Goal: Task Accomplishment & Management: Use online tool/utility

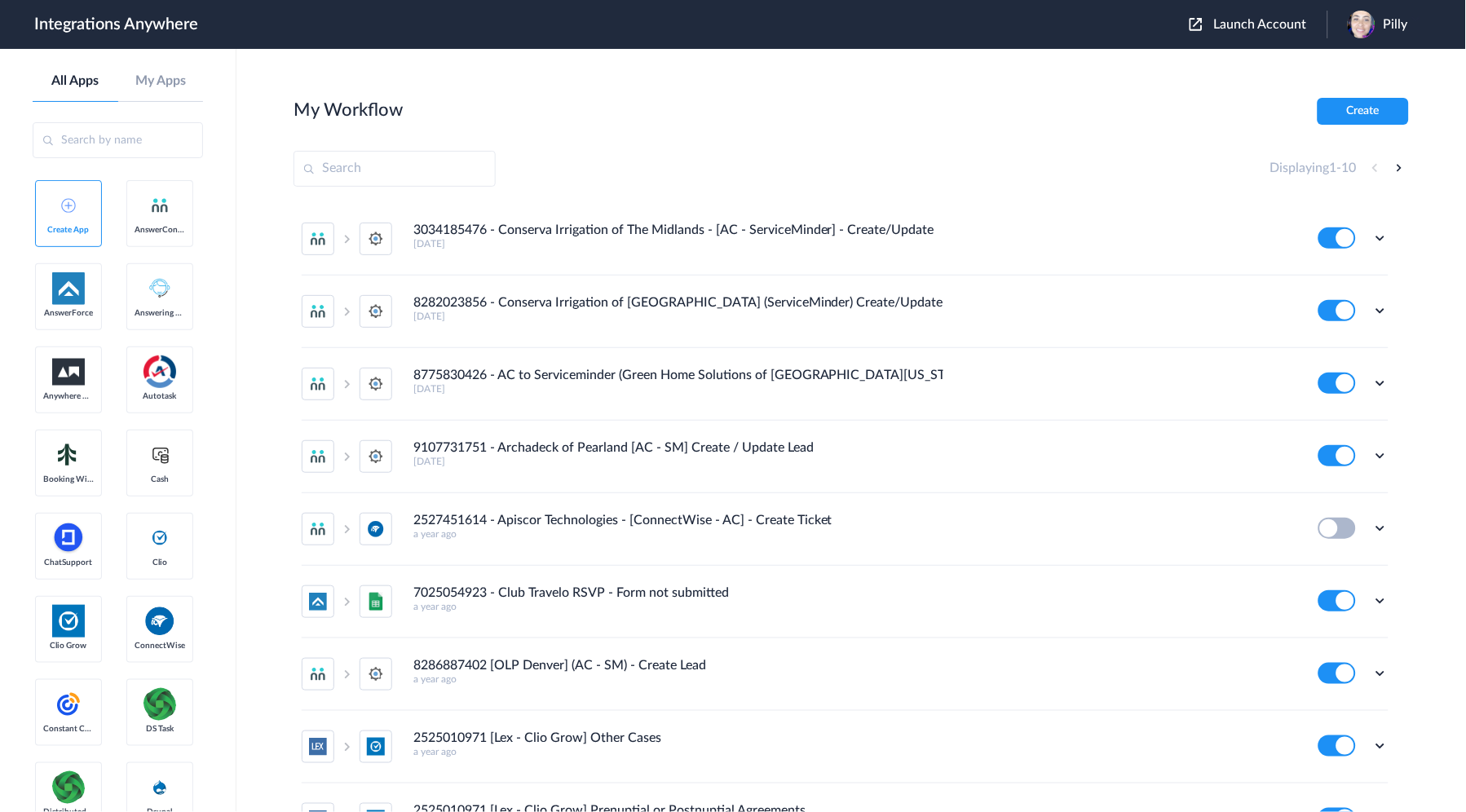
drag, startPoint x: 139, startPoint y: 378, endPoint x: 130, endPoint y: 279, distance: 99.4
click at [1228, 18] on span "Launch Account" at bounding box center [1260, 25] width 93 height 13
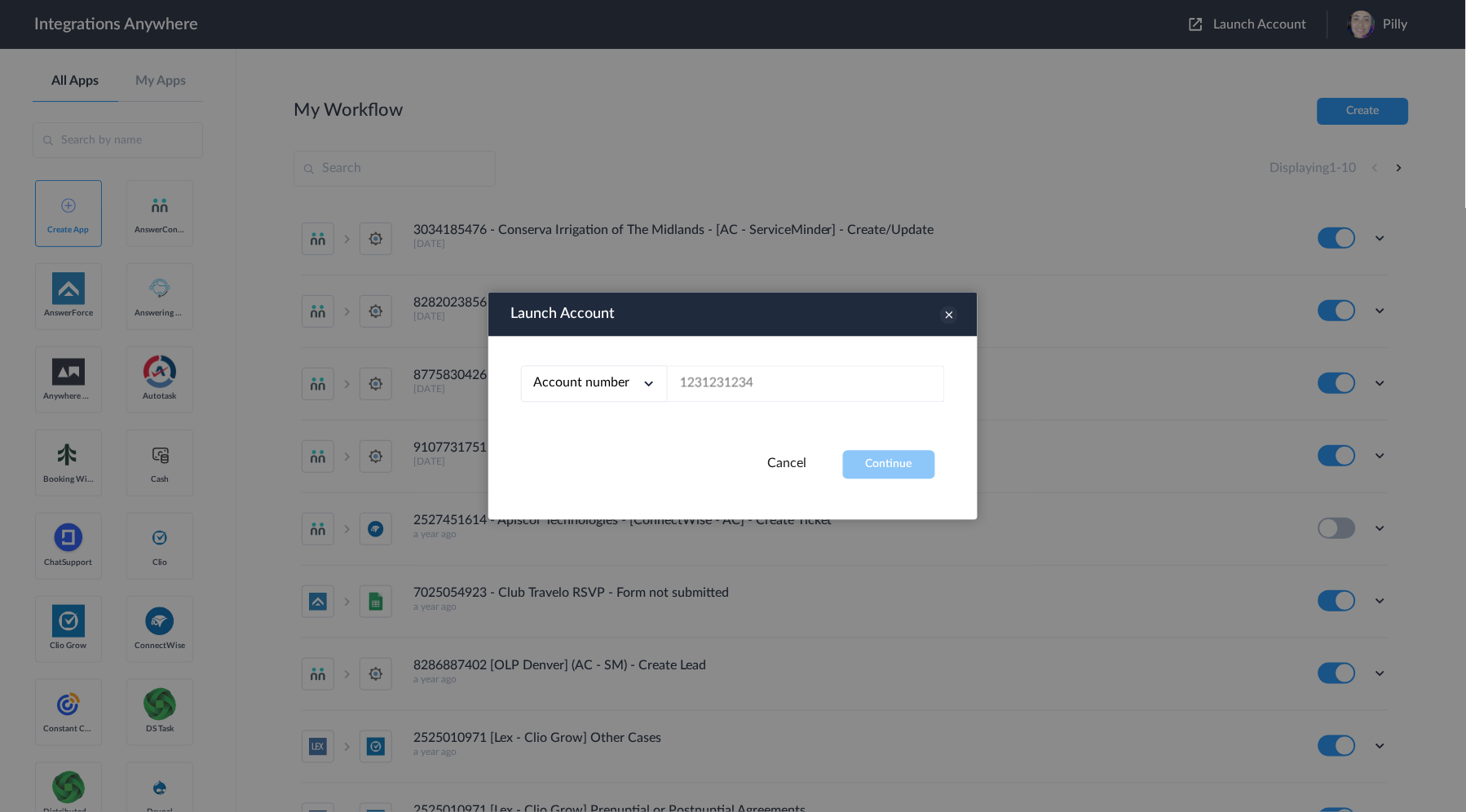
click at [941, 318] on icon at bounding box center [949, 316] width 18 height 18
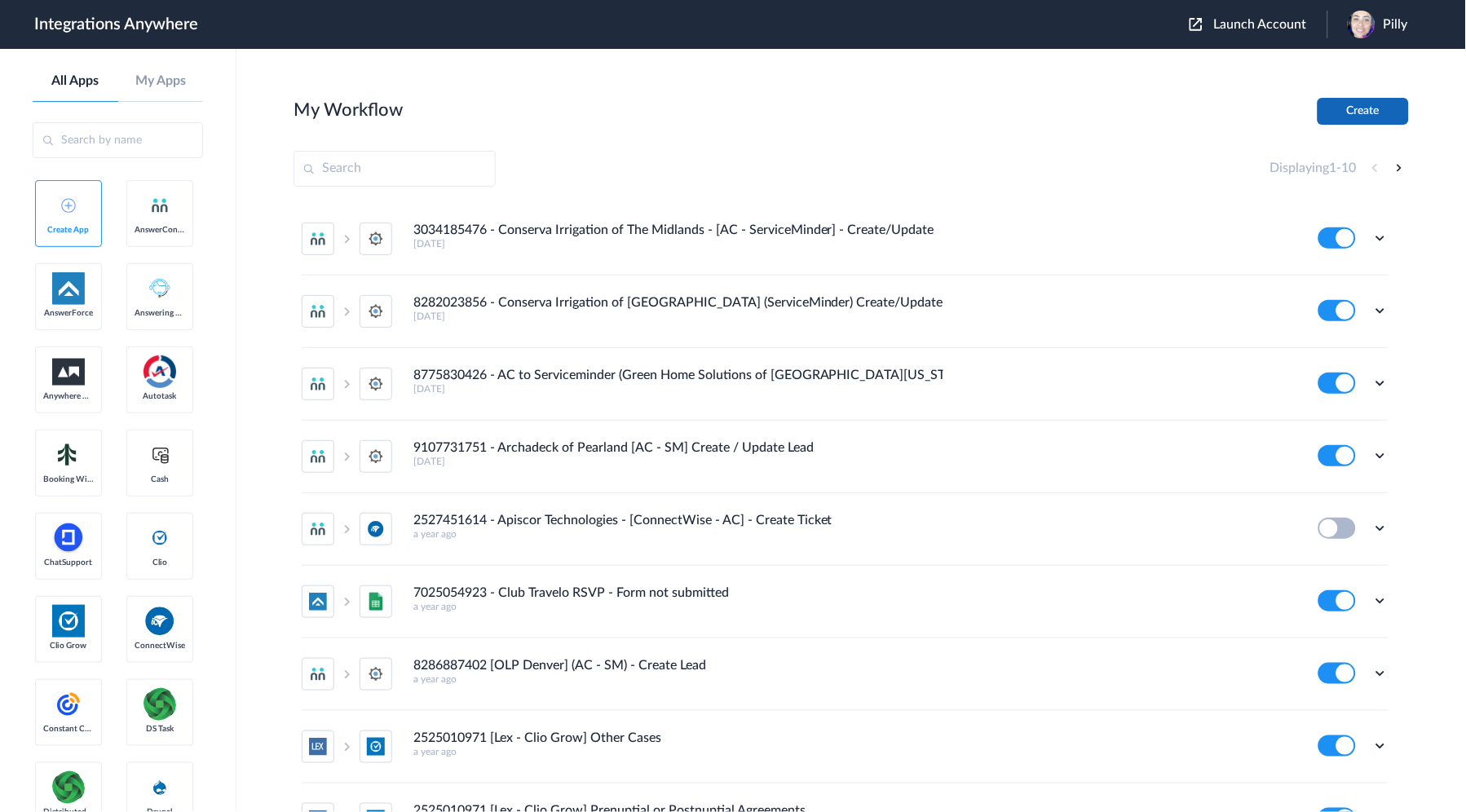
click at [1358, 98] on button "Create" at bounding box center [1363, 111] width 91 height 27
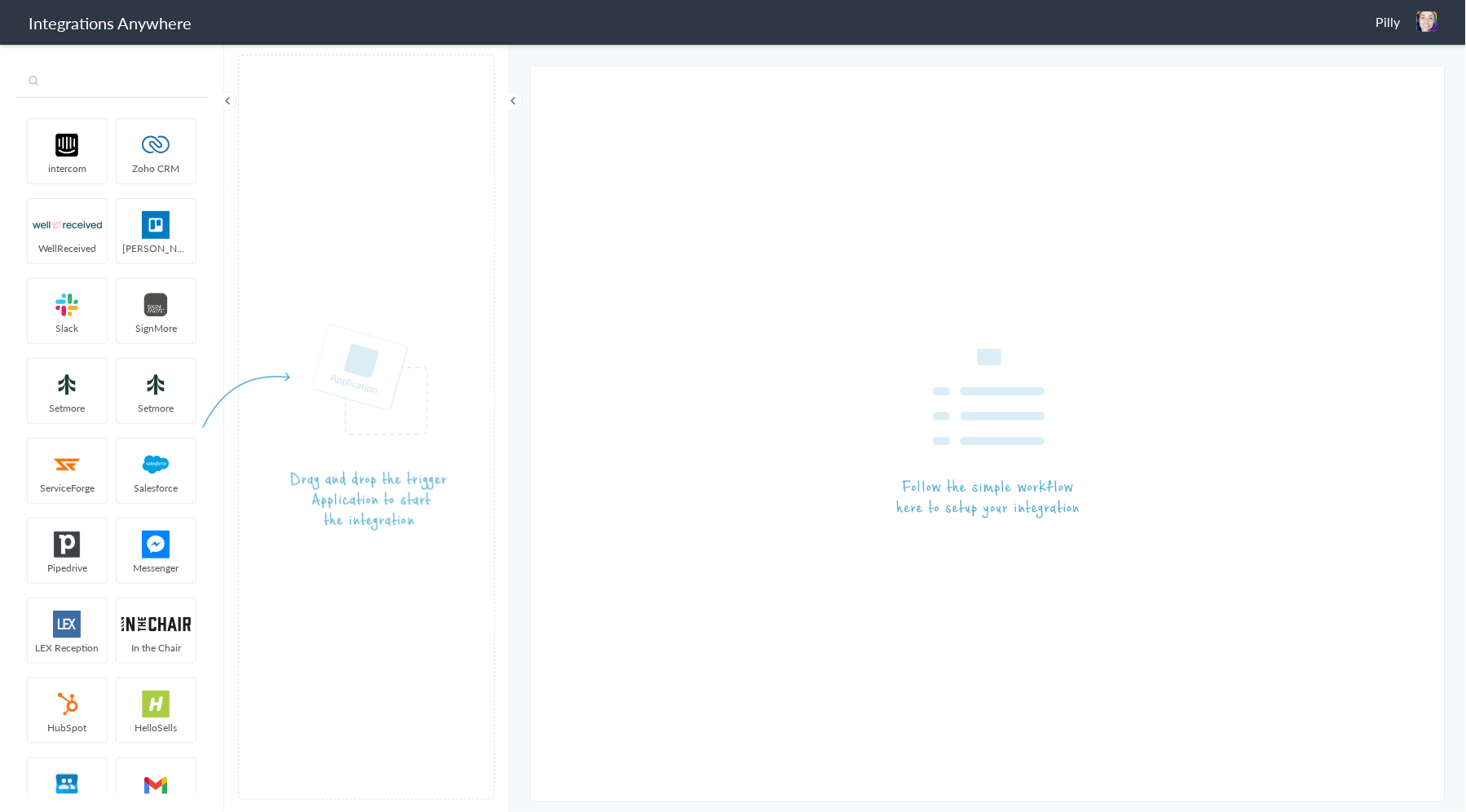
click at [100, 92] on input "text" at bounding box center [113, 82] width 192 height 31
paste input "9379170430"
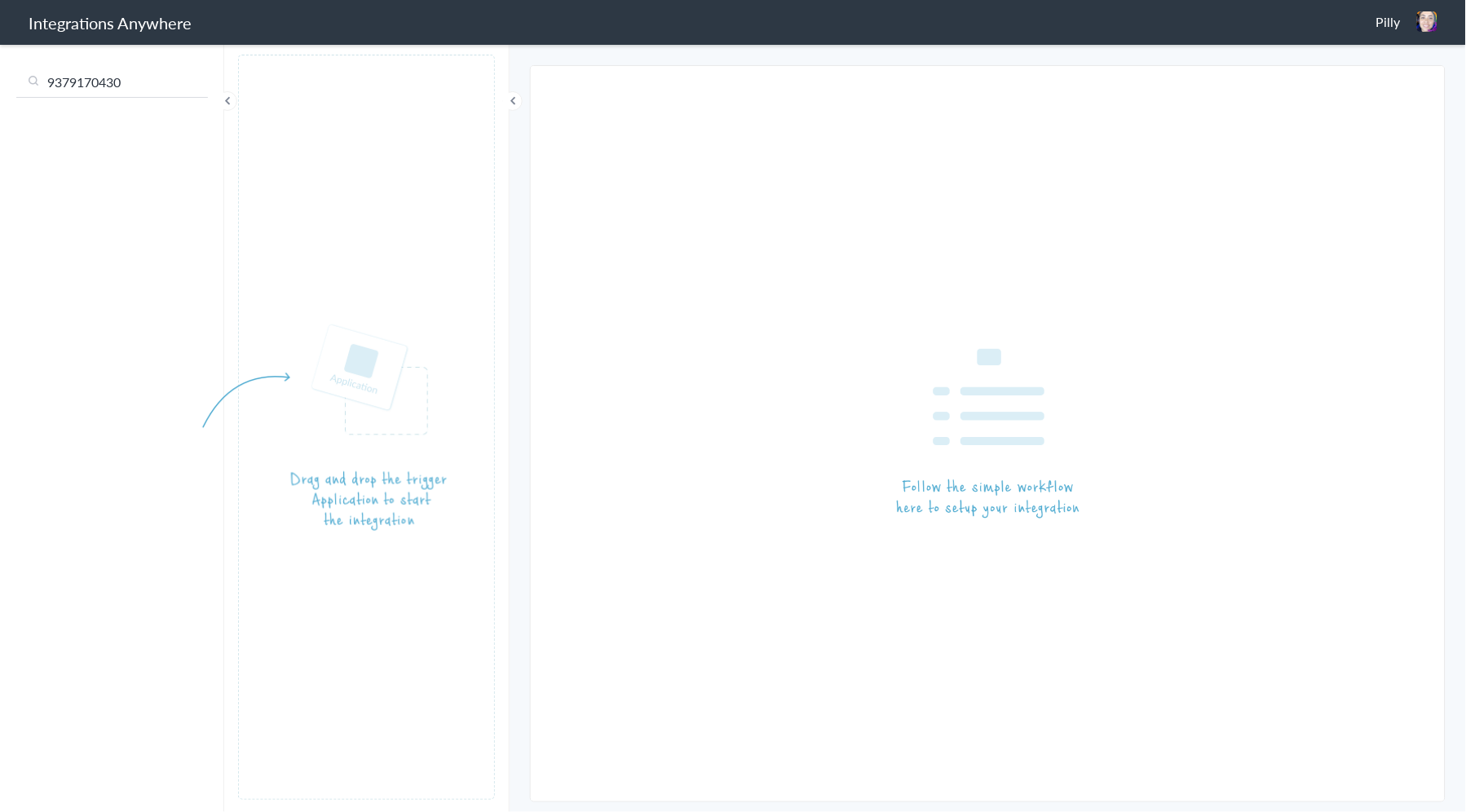
click at [36, 86] on input "9379170430" at bounding box center [113, 82] width 192 height 31
click at [39, 86] on input "9379170430" at bounding box center [113, 82] width 192 height 31
click at [66, 77] on input "anser" at bounding box center [113, 82] width 192 height 31
type input "answer"
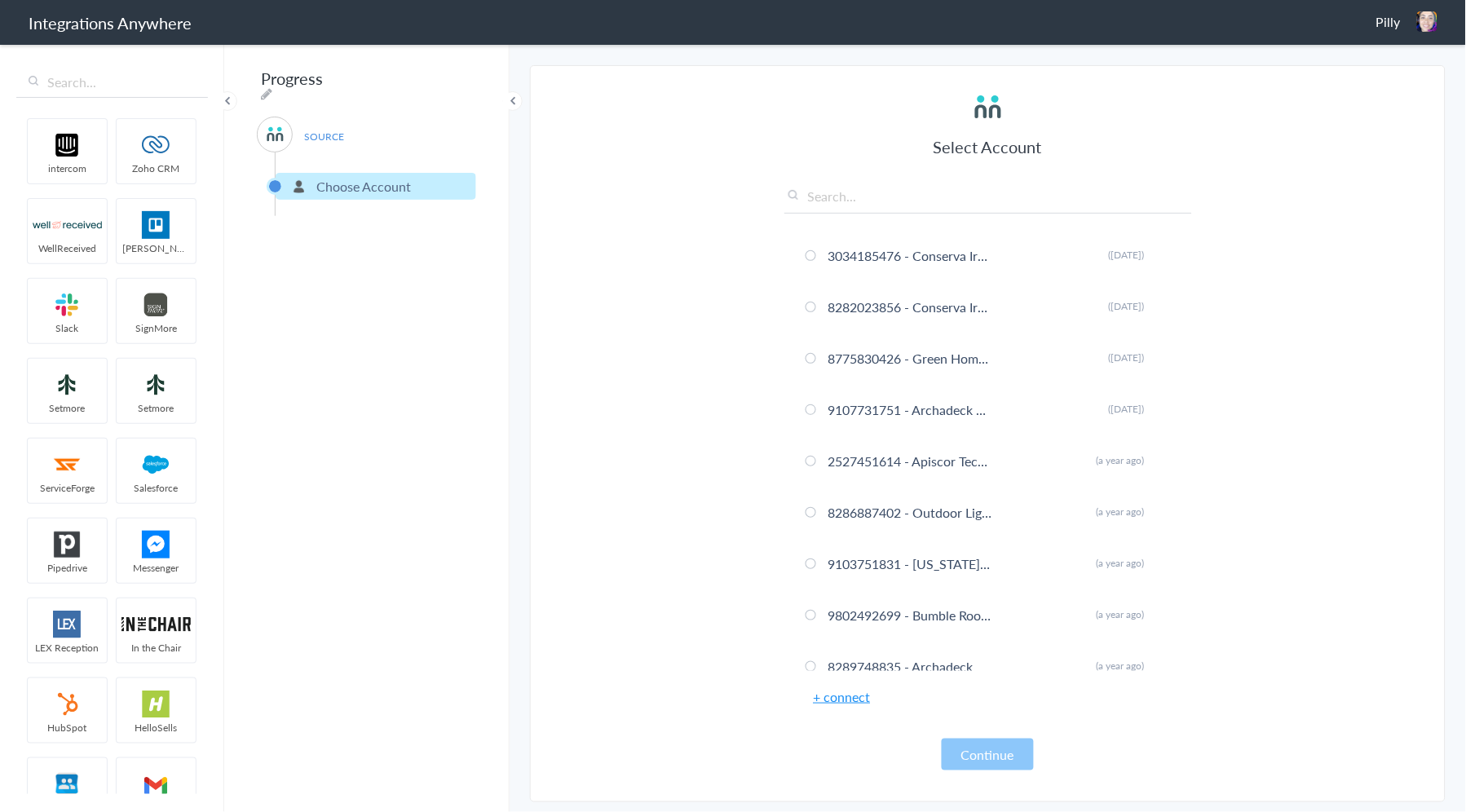
click at [924, 199] on input "text" at bounding box center [988, 200] width 408 height 27
paste input "9379170430"
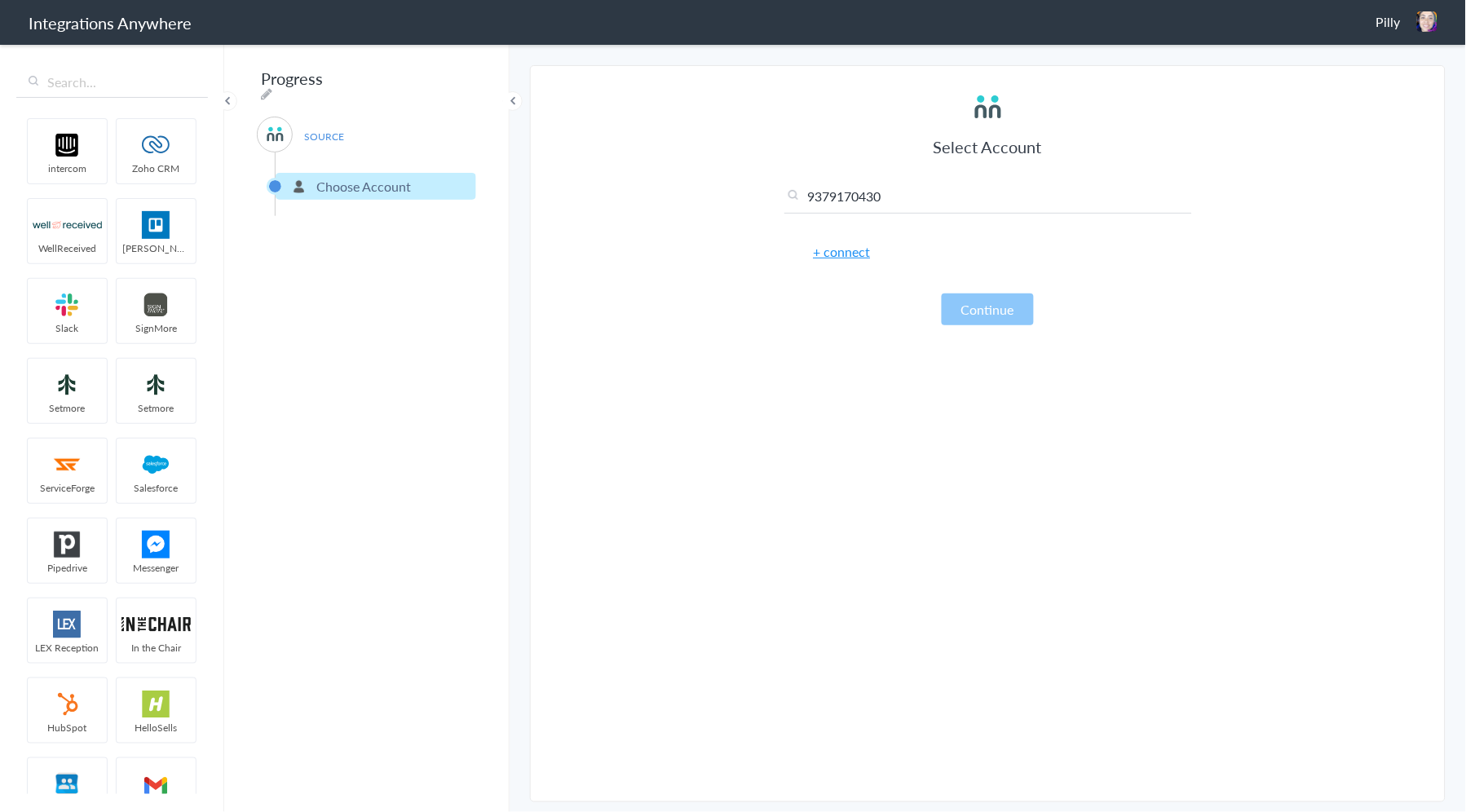
type input "9379170430"
click at [848, 251] on link "+ connect" at bounding box center [842, 251] width 57 height 18
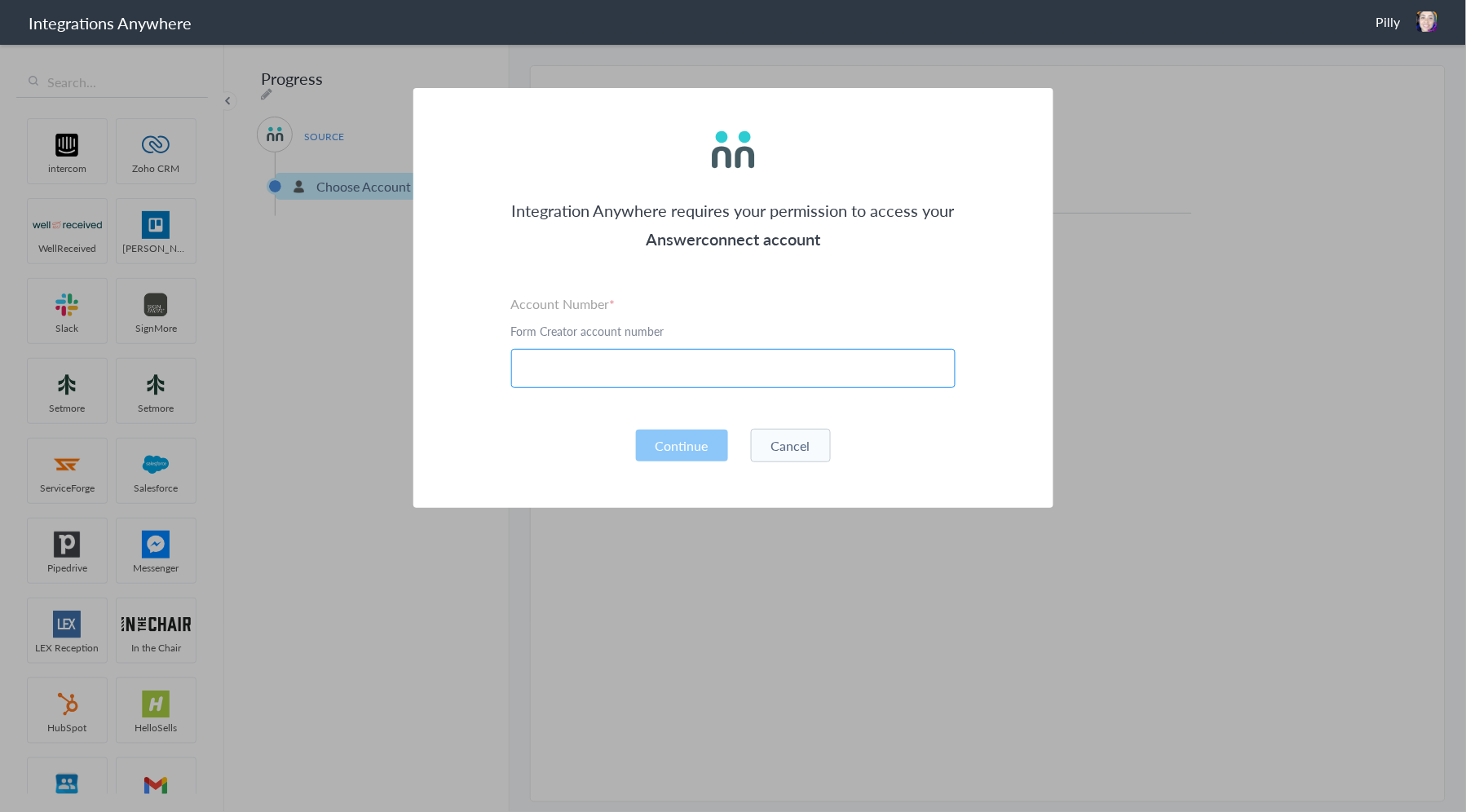
click at [644, 359] on input "text" at bounding box center [733, 368] width 444 height 39
paste input "9379170430"
type input "9379170430"
click at [669, 434] on button "Continue" at bounding box center [682, 445] width 92 height 32
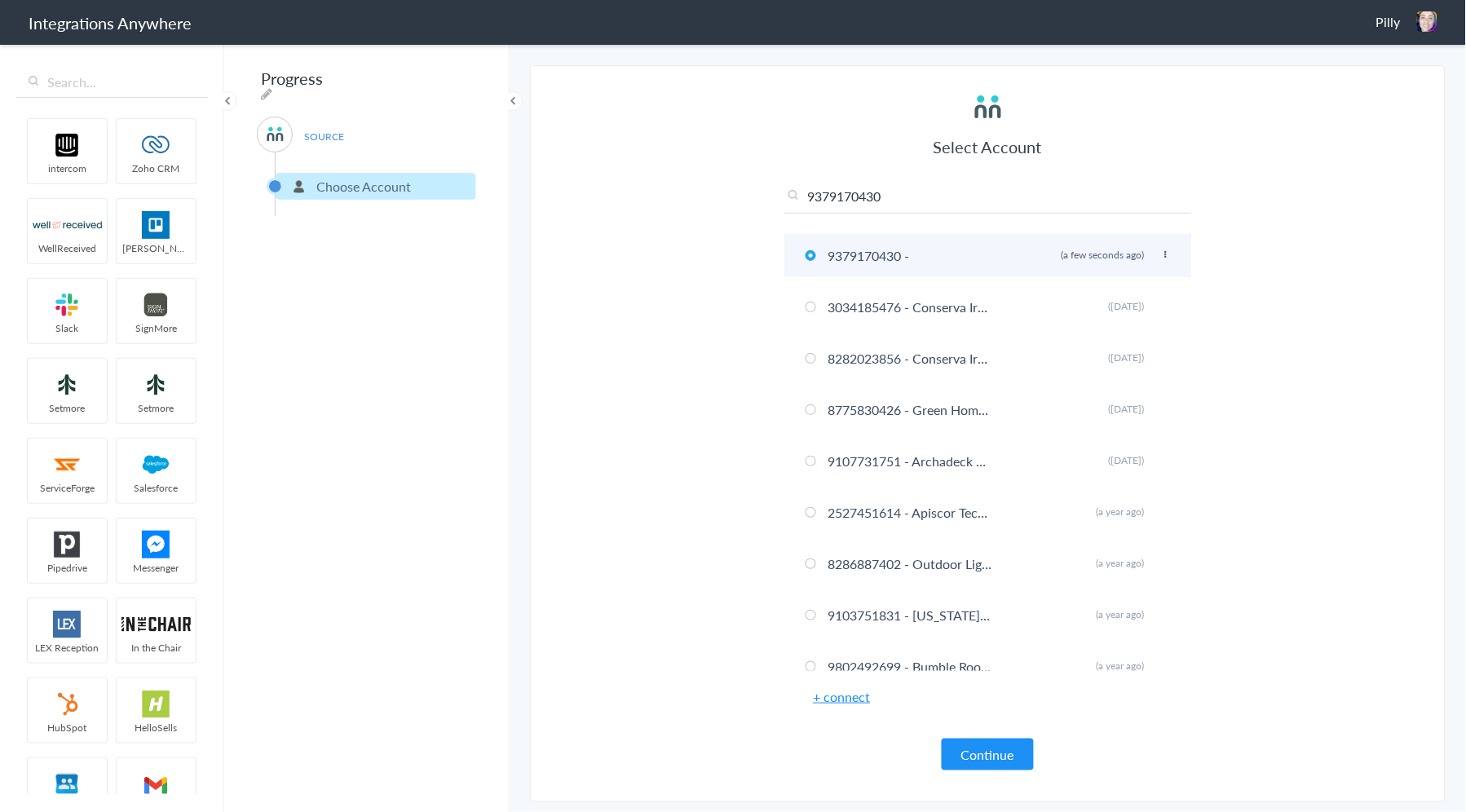
click at [918, 256] on li "9379170430 - Rename Delete (a few seconds ago)" at bounding box center [988, 256] width 408 height 43
click at [1161, 254] on icon at bounding box center [1166, 254] width 10 height 9
click at [1109, 275] on li "Rename" at bounding box center [1133, 287] width 113 height 24
paste input "Professional Bearing Service Inc."
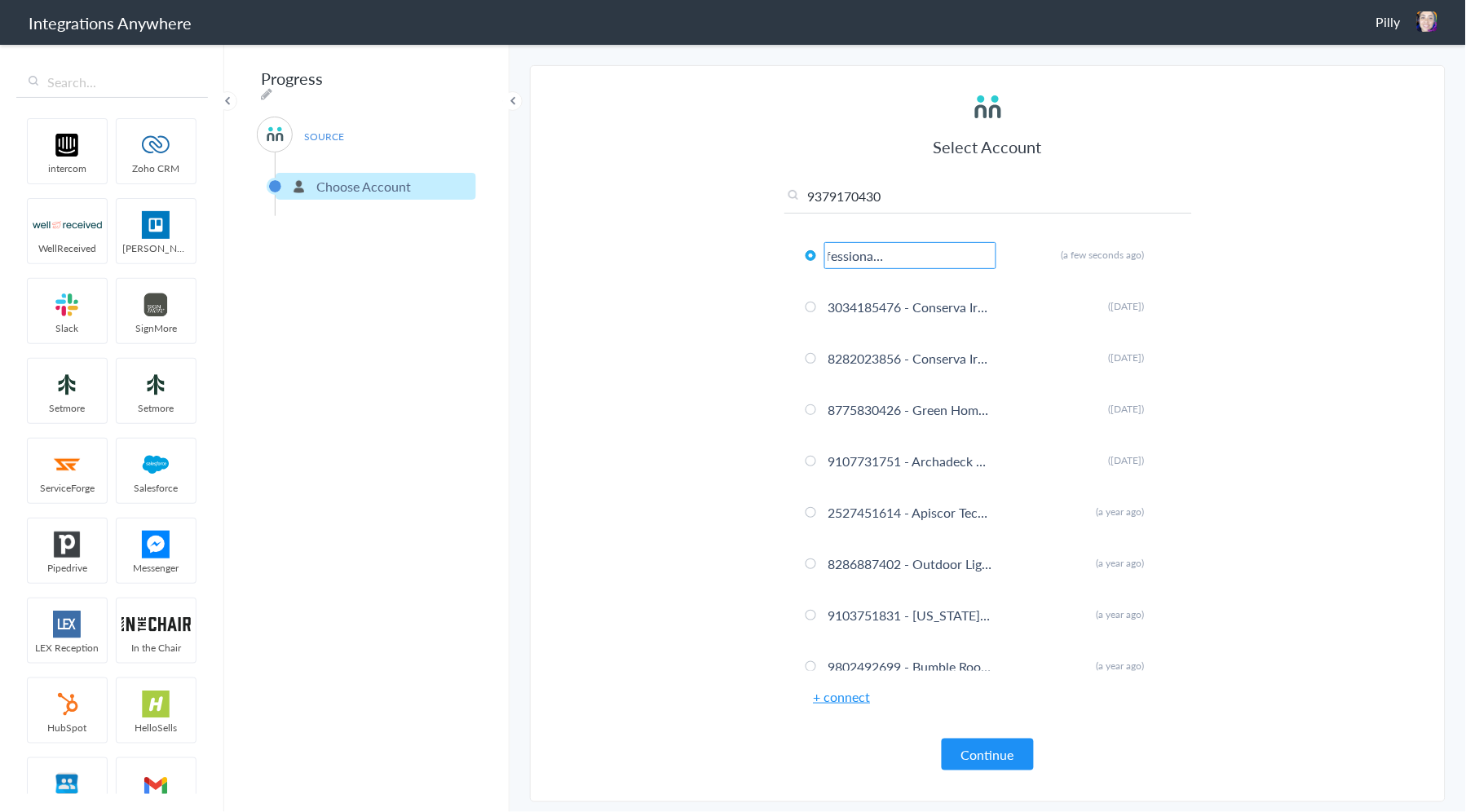
type input "9379170430 - Professional Bearing Service Inc."
drag, startPoint x: 346, startPoint y: 691, endPoint x: 479, endPoint y: 644, distance: 141.1
click at [346, 690] on div "Progress SOURCE Choose Account Filter Applied" at bounding box center [367, 427] width 285 height 769
click at [982, 752] on button "Continue" at bounding box center [987, 754] width 92 height 32
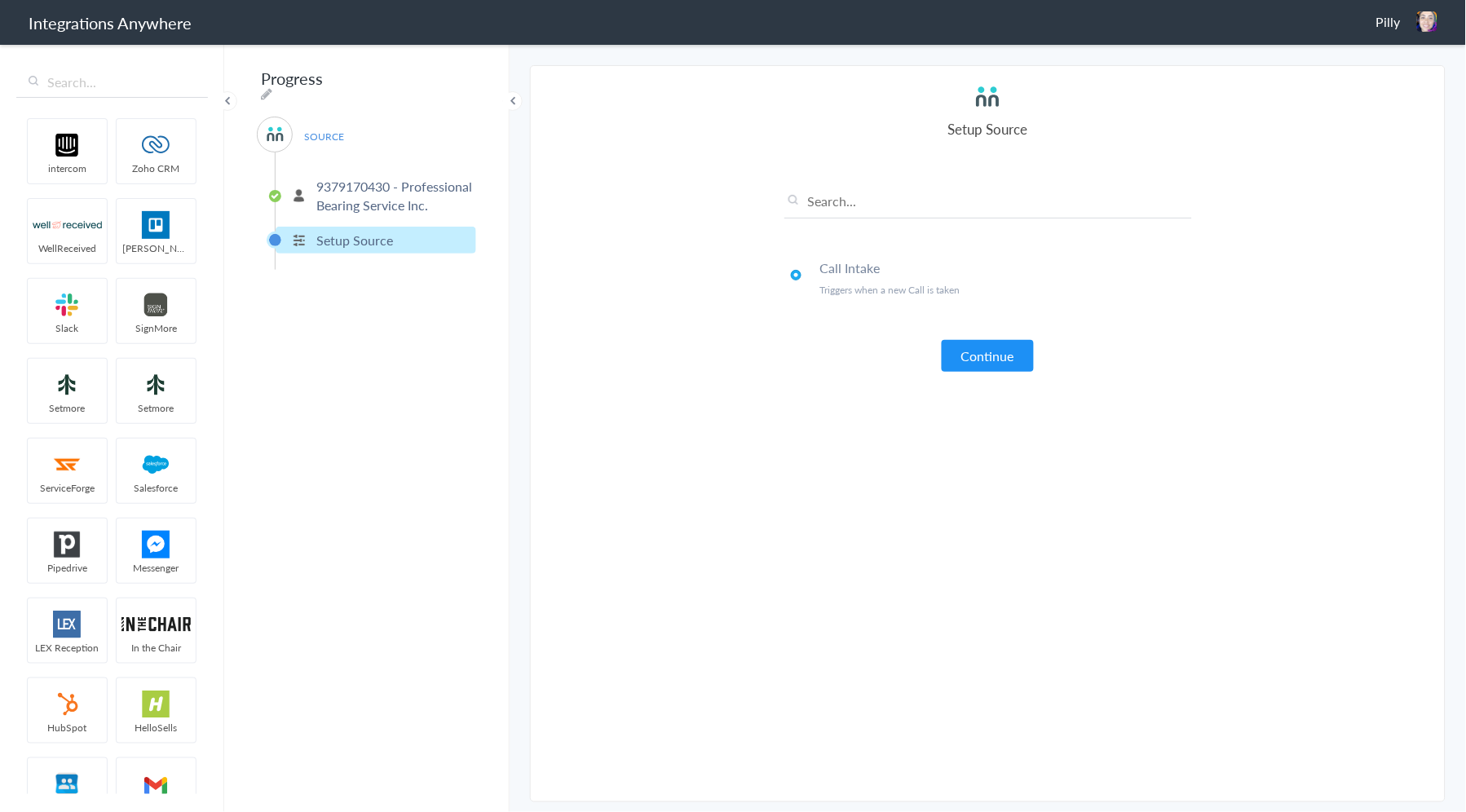
click at [976, 354] on button "Continue" at bounding box center [987, 356] width 92 height 32
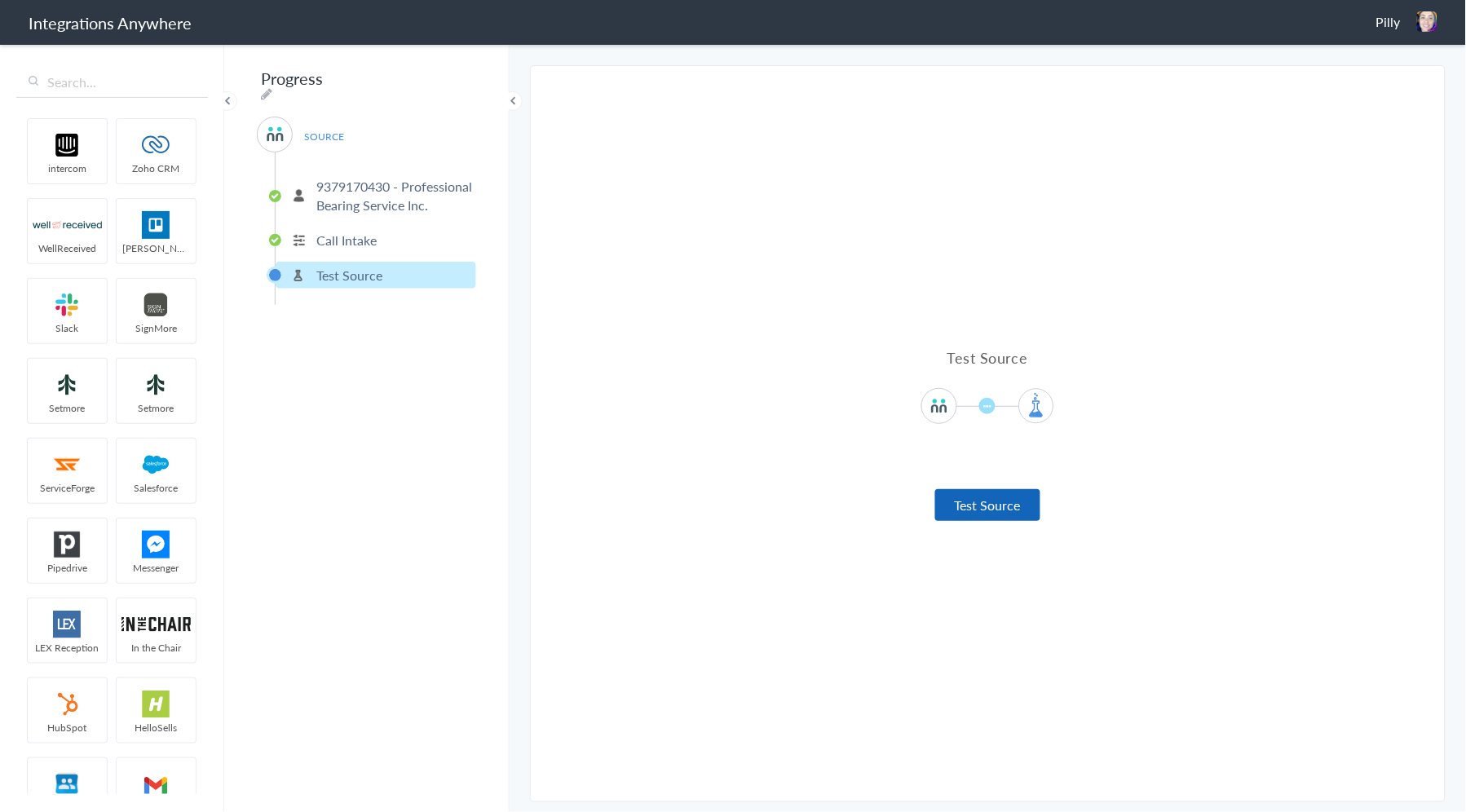
click at [992, 505] on button "Test Source" at bounding box center [987, 505] width 105 height 32
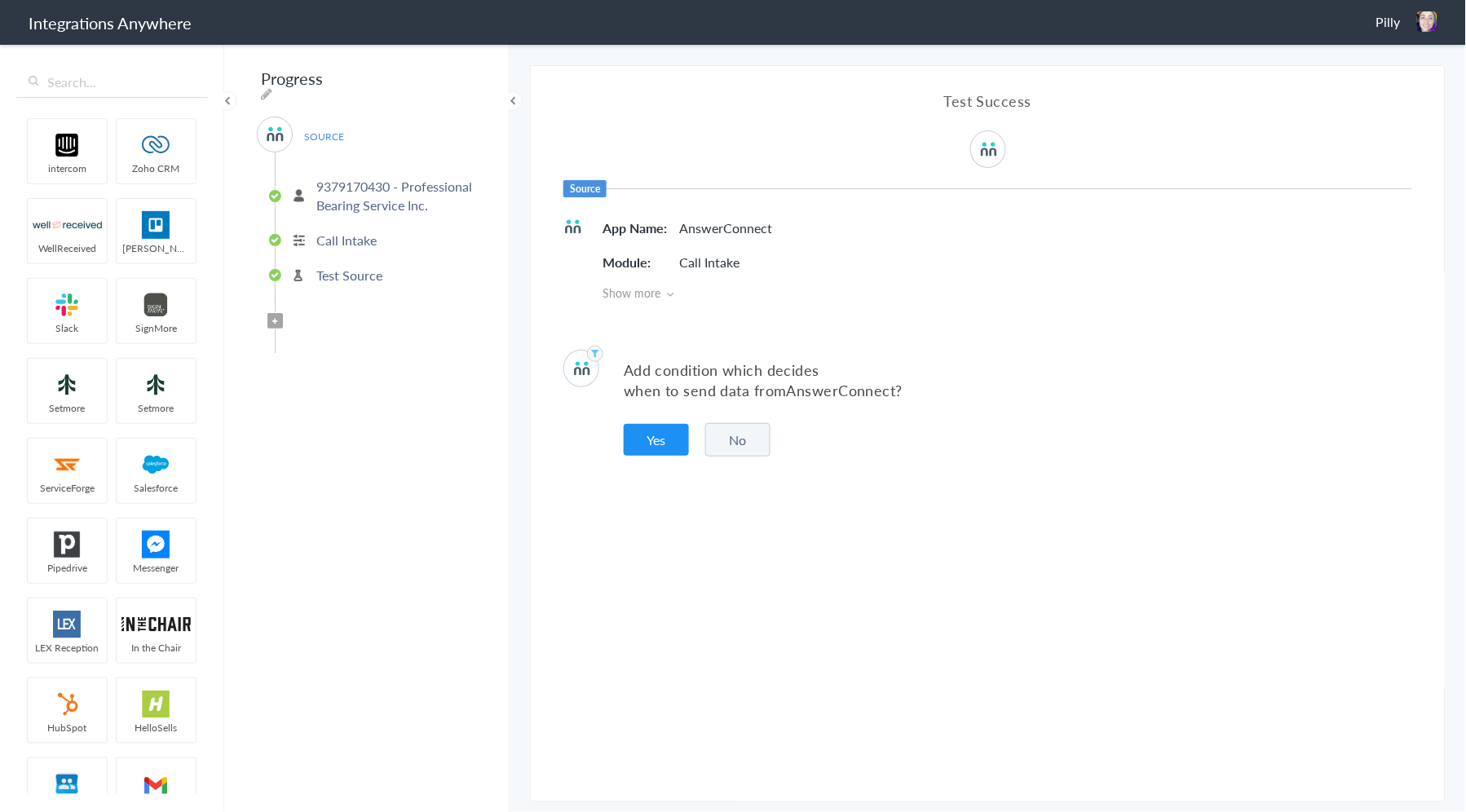
click at [278, 328] on span "Filter Applied" at bounding box center [275, 320] width 16 height 16
click at [727, 438] on button "No" at bounding box center [738, 439] width 65 height 33
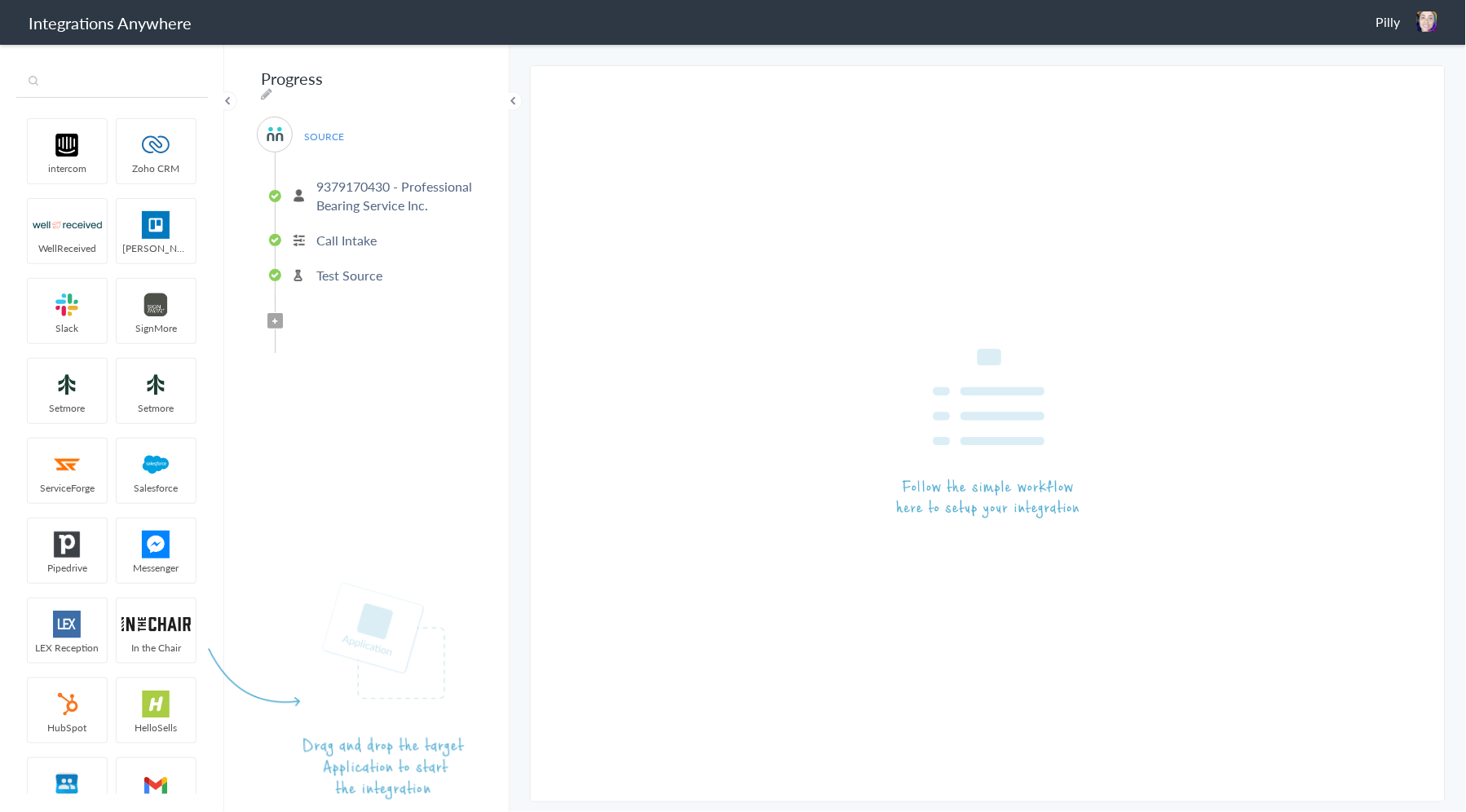
click at [95, 76] on input "text" at bounding box center [113, 82] width 192 height 31
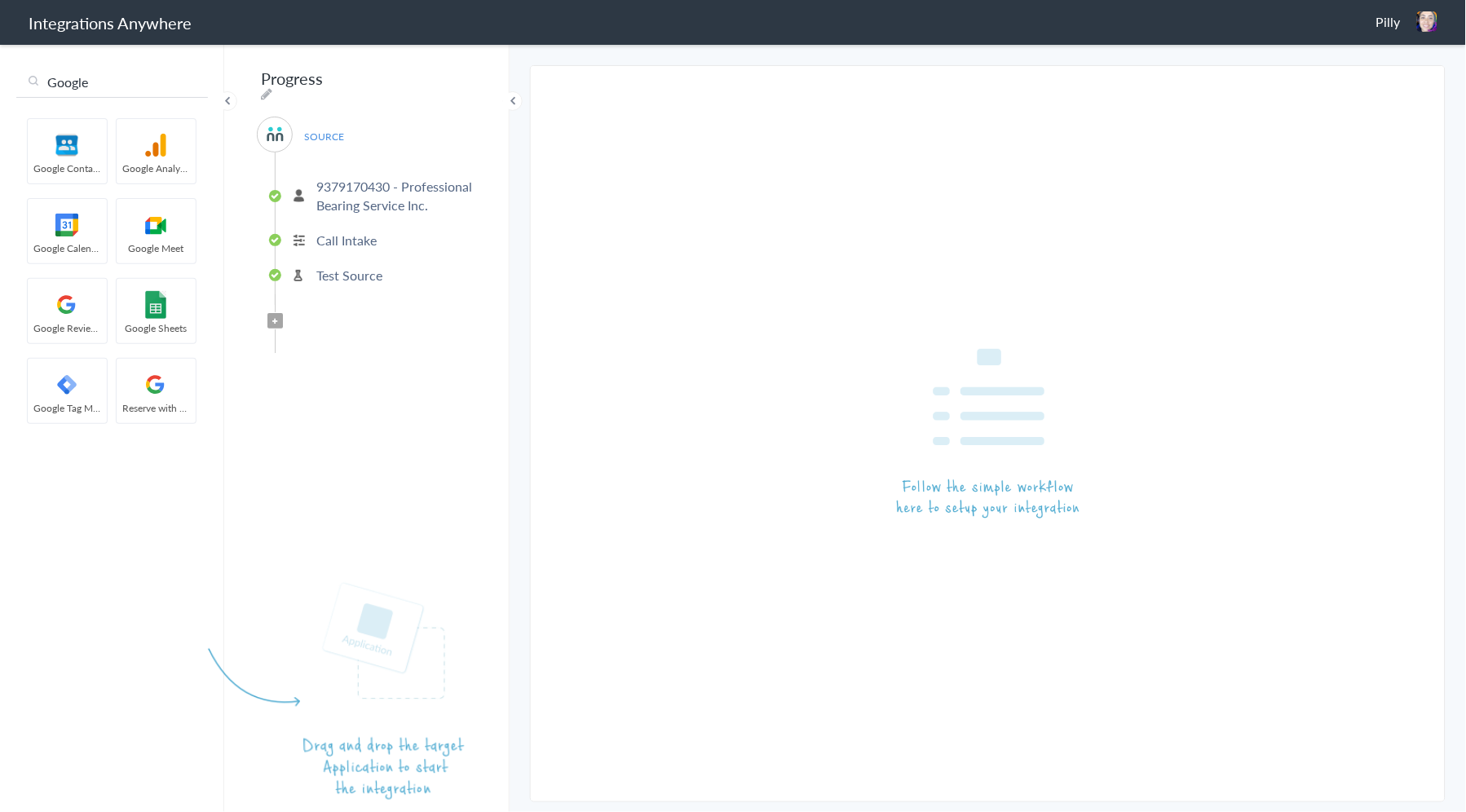
type input "Google"
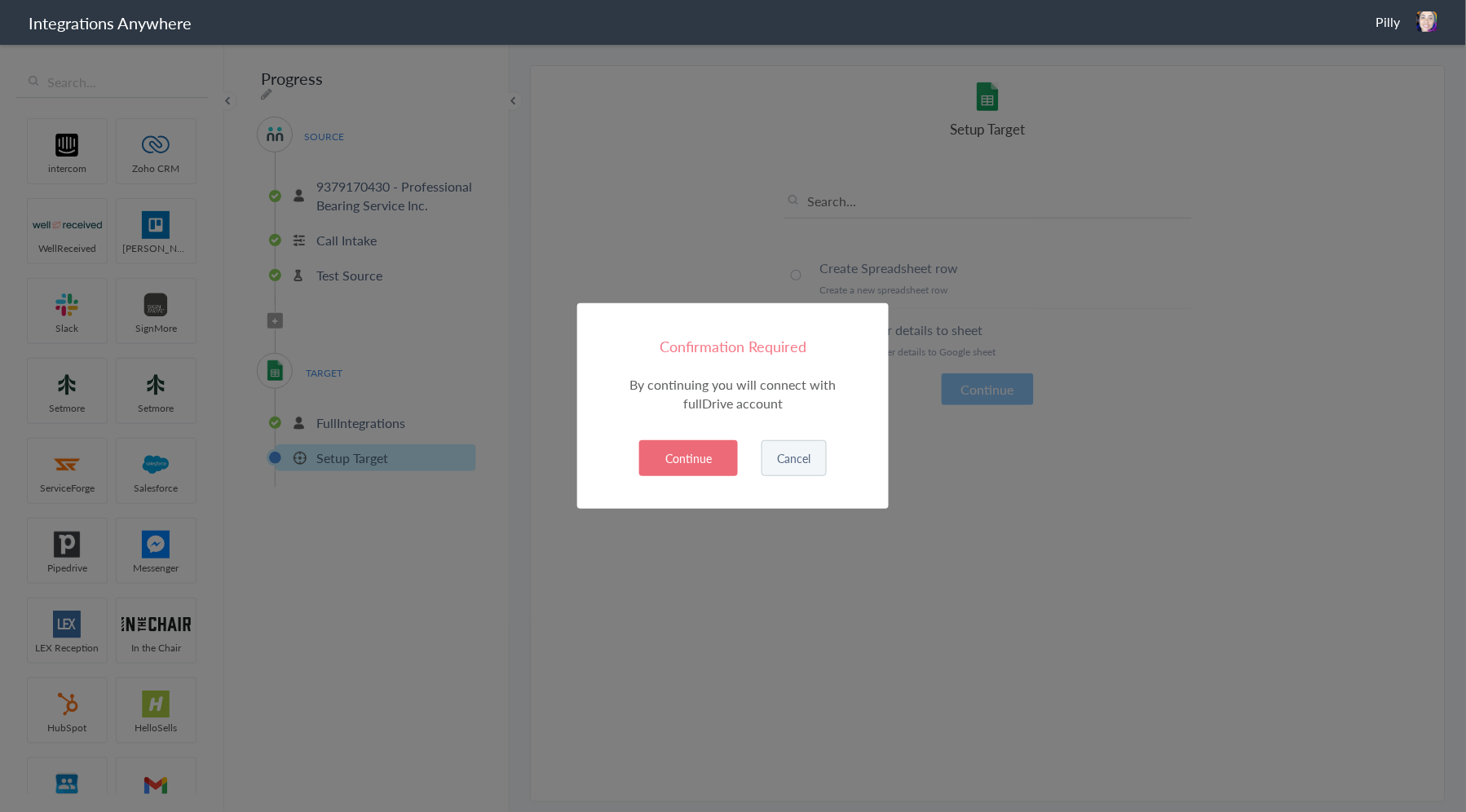
click at [696, 458] on button "Continue" at bounding box center [688, 458] width 98 height 36
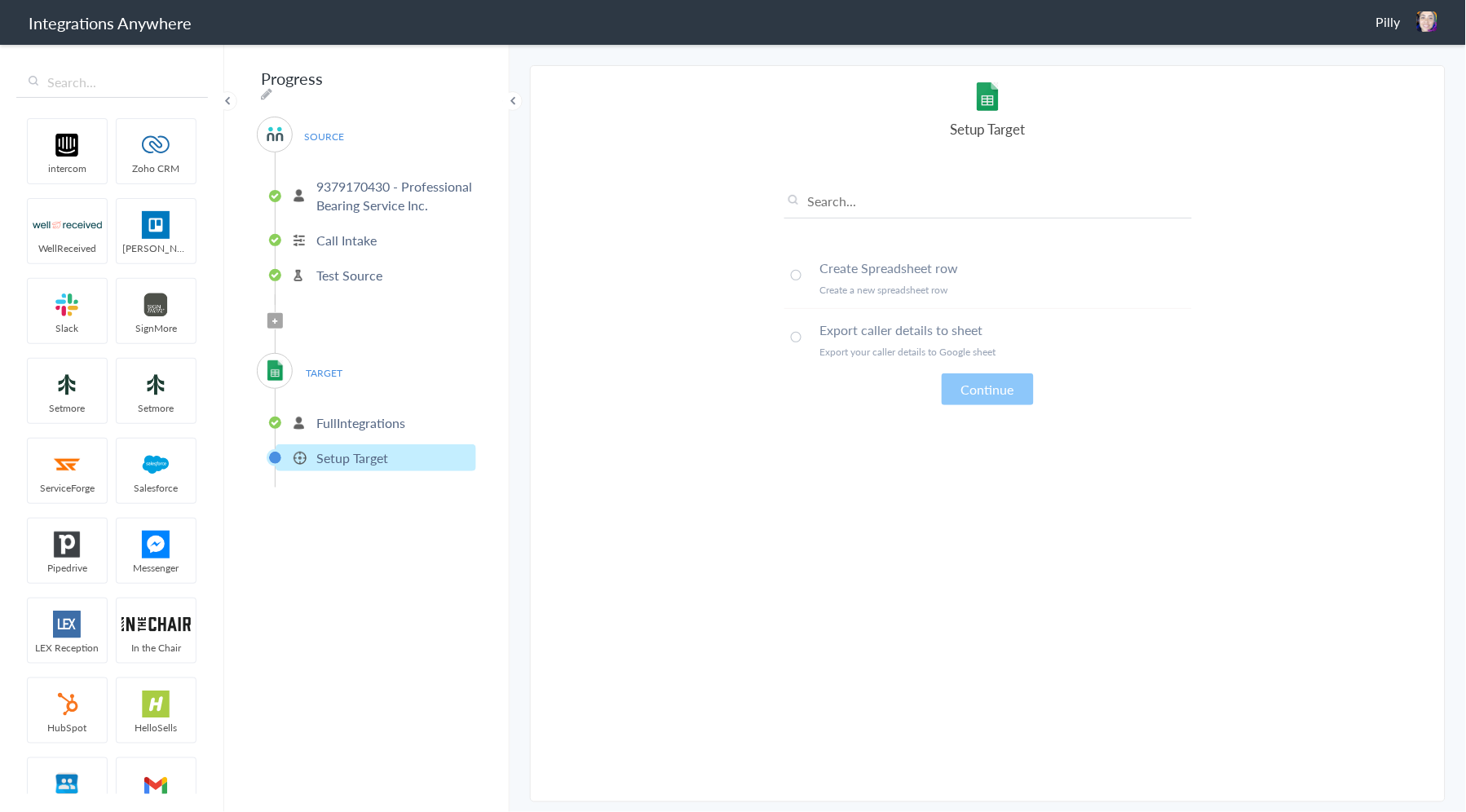
click at [793, 333] on span at bounding box center [796, 337] width 11 height 11
click at [793, 272] on span at bounding box center [796, 275] width 11 height 11
click at [795, 335] on span at bounding box center [796, 337] width 11 height 11
click at [274, 324] on icon at bounding box center [276, 321] width 5 height 7
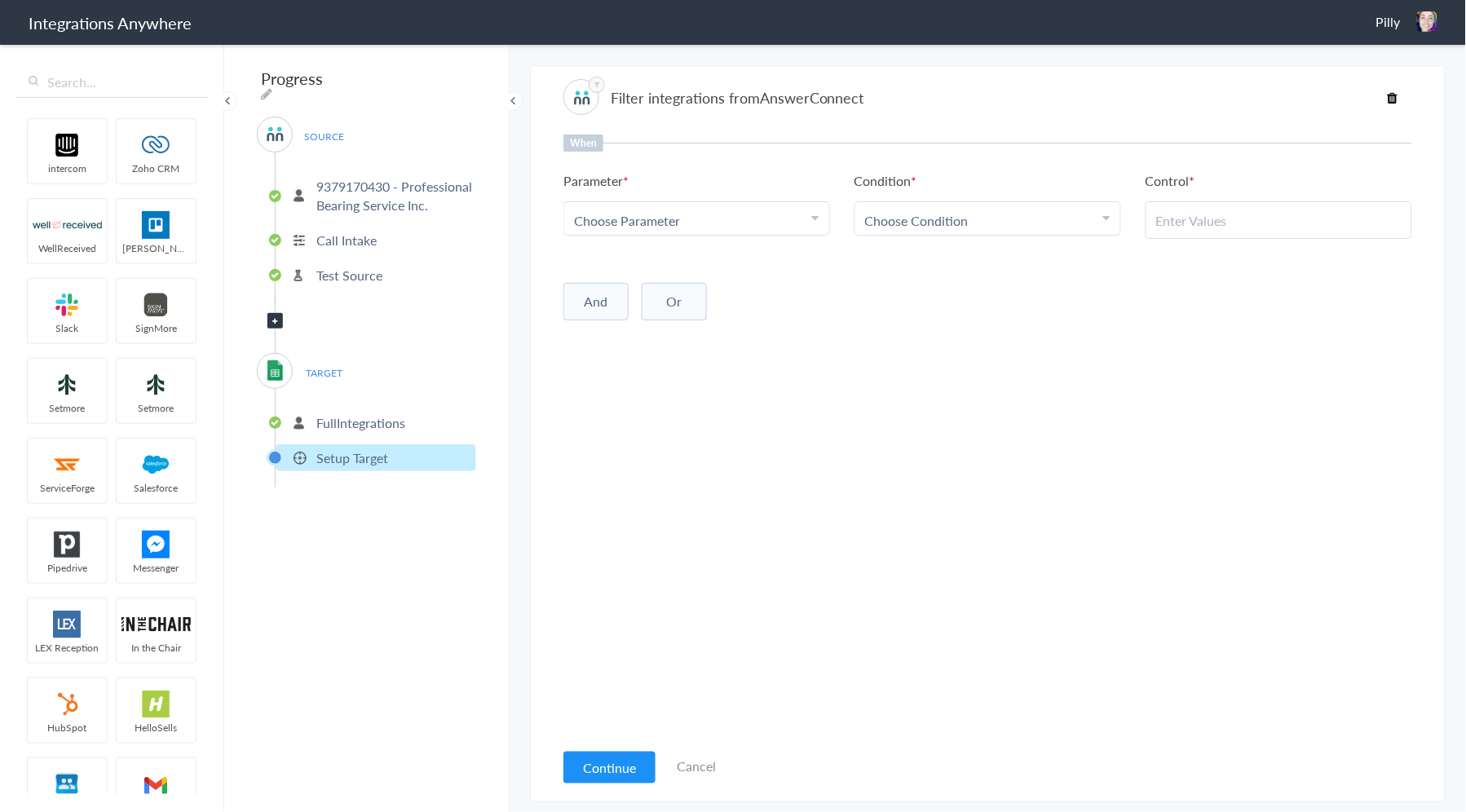
click at [367, 460] on p "Setup Target" at bounding box center [352, 458] width 72 height 18
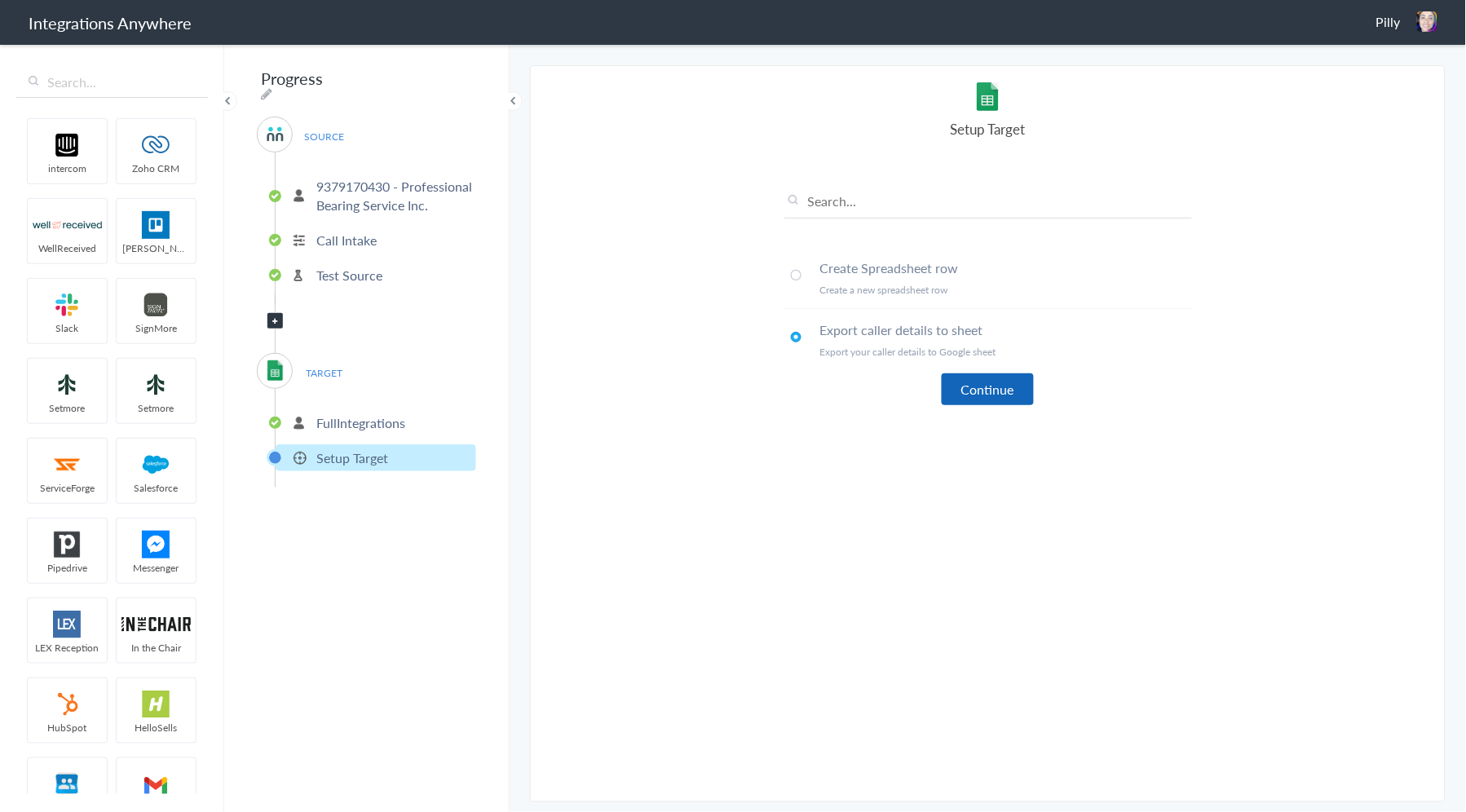
click at [983, 373] on button "Continue" at bounding box center [987, 389] width 92 height 32
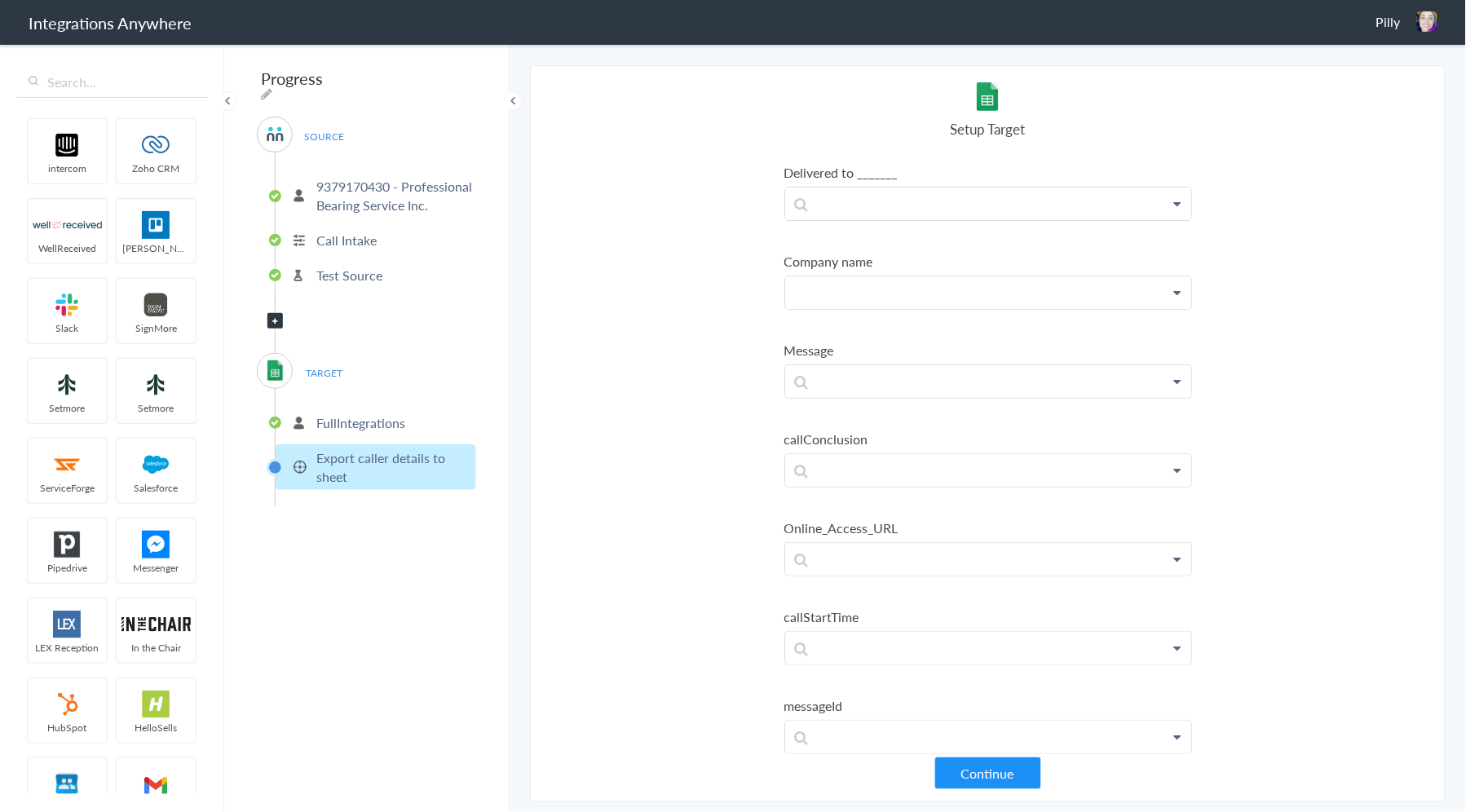
click at [849, 294] on p at bounding box center [987, 292] width 406 height 33
click at [1070, 298] on p "To enrich screen reader interactions, please activate Accessibility in Grammarl…" at bounding box center [987, 292] width 406 height 33
click at [628, 409] on section "Select Account 9379170430 - Professional Bearing Service Inc. Rename Delete (a …" at bounding box center [987, 434] width 916 height 737
click at [1405, 18] on div "Pilly Logout Dashboard" at bounding box center [1406, 22] width 61 height 20
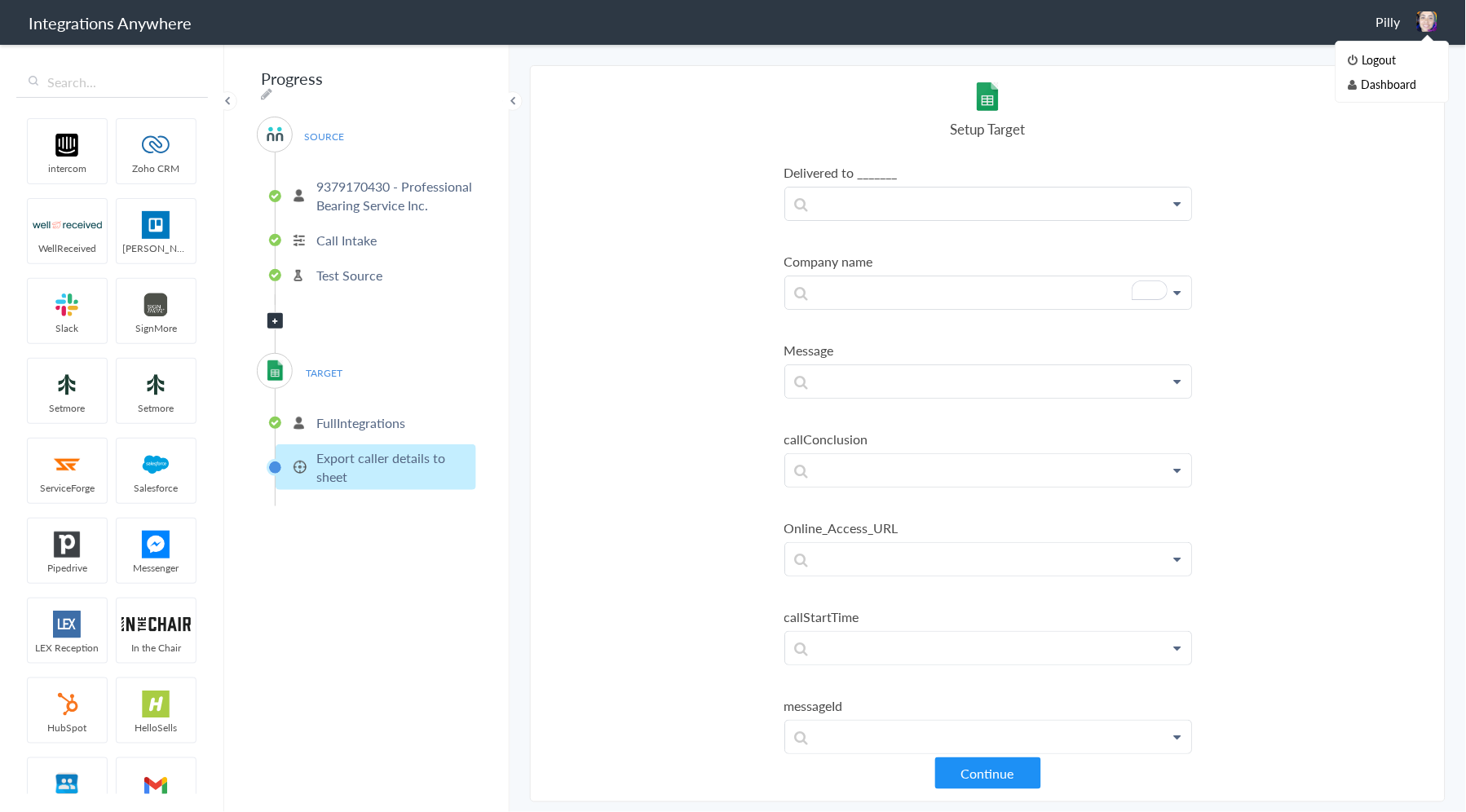
click at [1393, 24] on span "Pilly" at bounding box center [1388, 22] width 24 height 18
click at [1390, 26] on span "Pilly" at bounding box center [1388, 22] width 24 height 18
click at [1379, 83] on li "Dashboard" at bounding box center [1392, 83] width 113 height 24
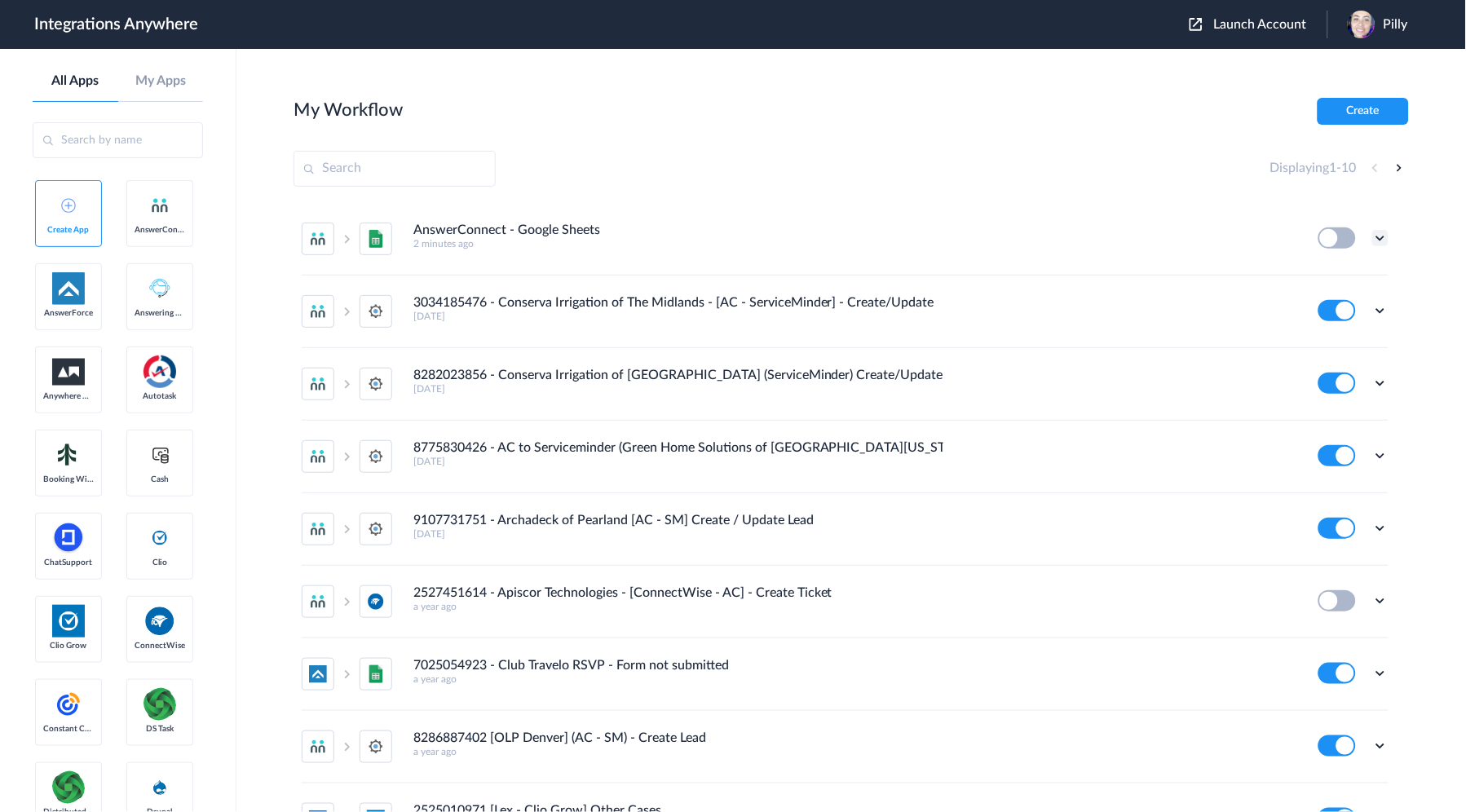
click at [1372, 245] on icon at bounding box center [1380, 238] width 17 height 17
click at [1323, 333] on span "Delete" at bounding box center [1329, 336] width 33 height 12
drag, startPoint x: 1318, startPoint y: 348, endPoint x: 1295, endPoint y: 358, distance: 25.1
click at [1319, 348] on li "Are you sure?" at bounding box center [1335, 343] width 106 height 44
